Goal: Task Accomplishment & Management: Use online tool/utility

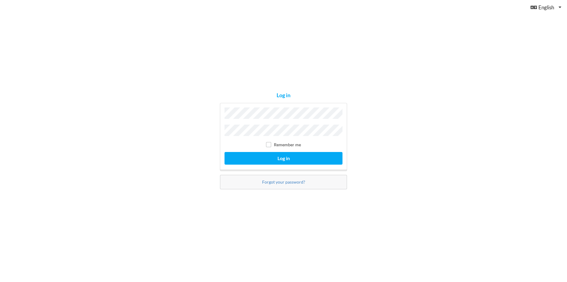
click at [281, 144] on label "Remember me" at bounding box center [283, 144] width 35 height 5
click at [271, 154] on button "Log in" at bounding box center [284, 158] width 118 height 12
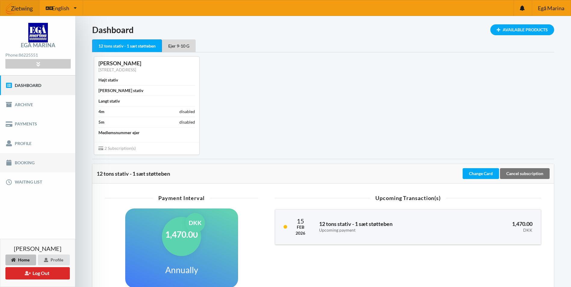
click at [26, 163] on link "Booking" at bounding box center [37, 162] width 75 height 19
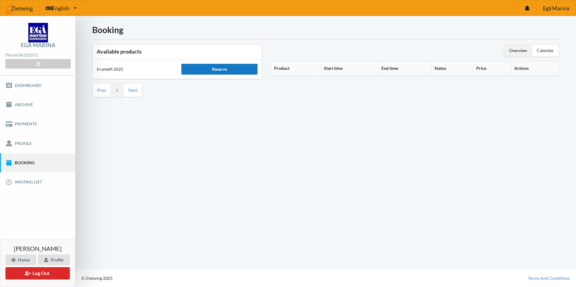
click at [215, 72] on div "Reserve" at bounding box center [219, 69] width 76 height 11
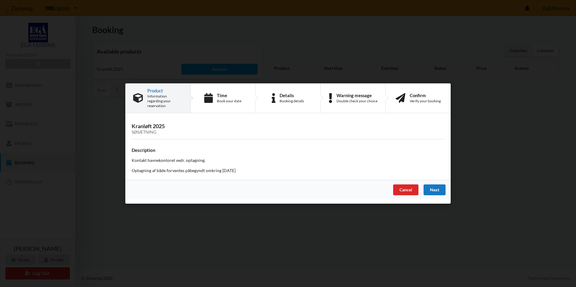
click at [432, 185] on div "Next" at bounding box center [434, 190] width 22 height 11
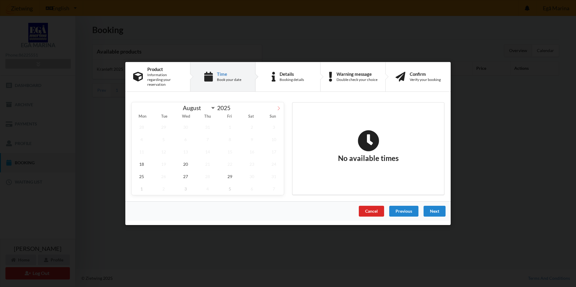
click at [279, 106] on icon at bounding box center [279, 108] width 2 height 4
click at [278, 107] on icon at bounding box center [278, 108] width 4 height 4
click at [138, 106] on icon at bounding box center [137, 108] width 4 height 4
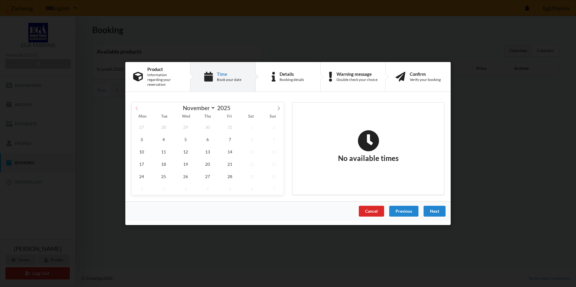
click at [138, 106] on icon at bounding box center [137, 108] width 4 height 4
select select "9"
click at [141, 149] on span "13" at bounding box center [142, 152] width 20 height 12
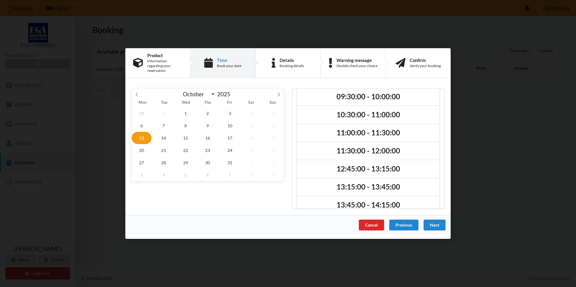
scroll to position [87, 0]
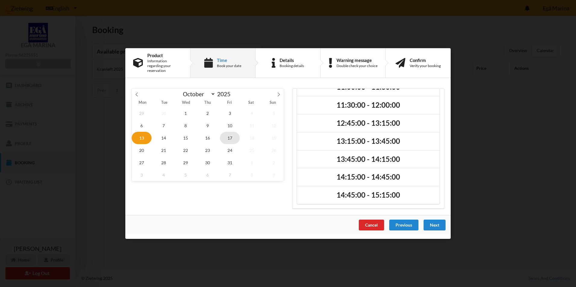
click at [232, 136] on span "17" at bounding box center [230, 138] width 20 height 12
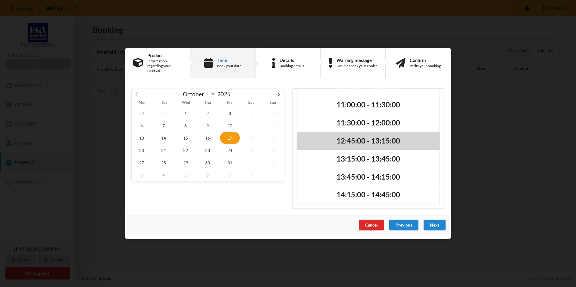
scroll to position [69, 0]
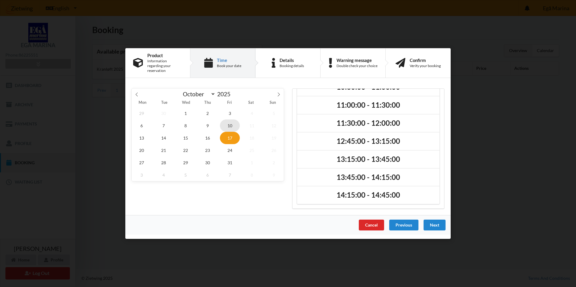
click at [227, 122] on span "10" at bounding box center [230, 125] width 20 height 12
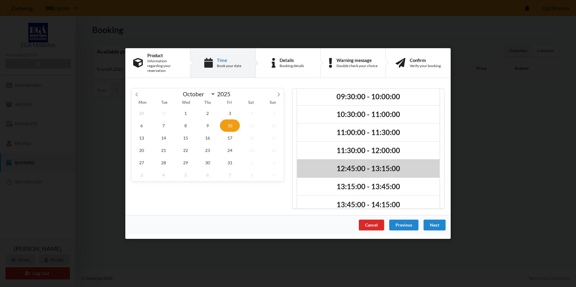
scroll to position [51, 0]
